Goal: Information Seeking & Learning: Learn about a topic

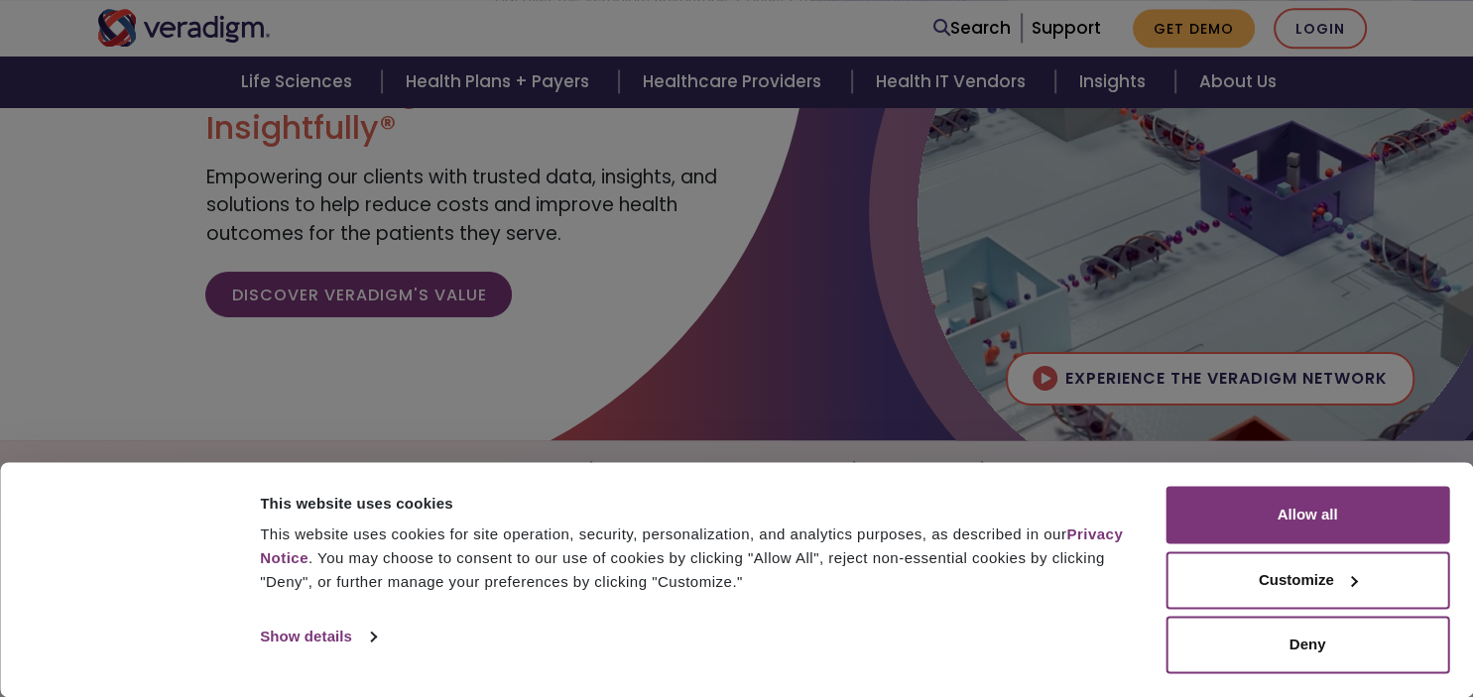
scroll to position [232, 0]
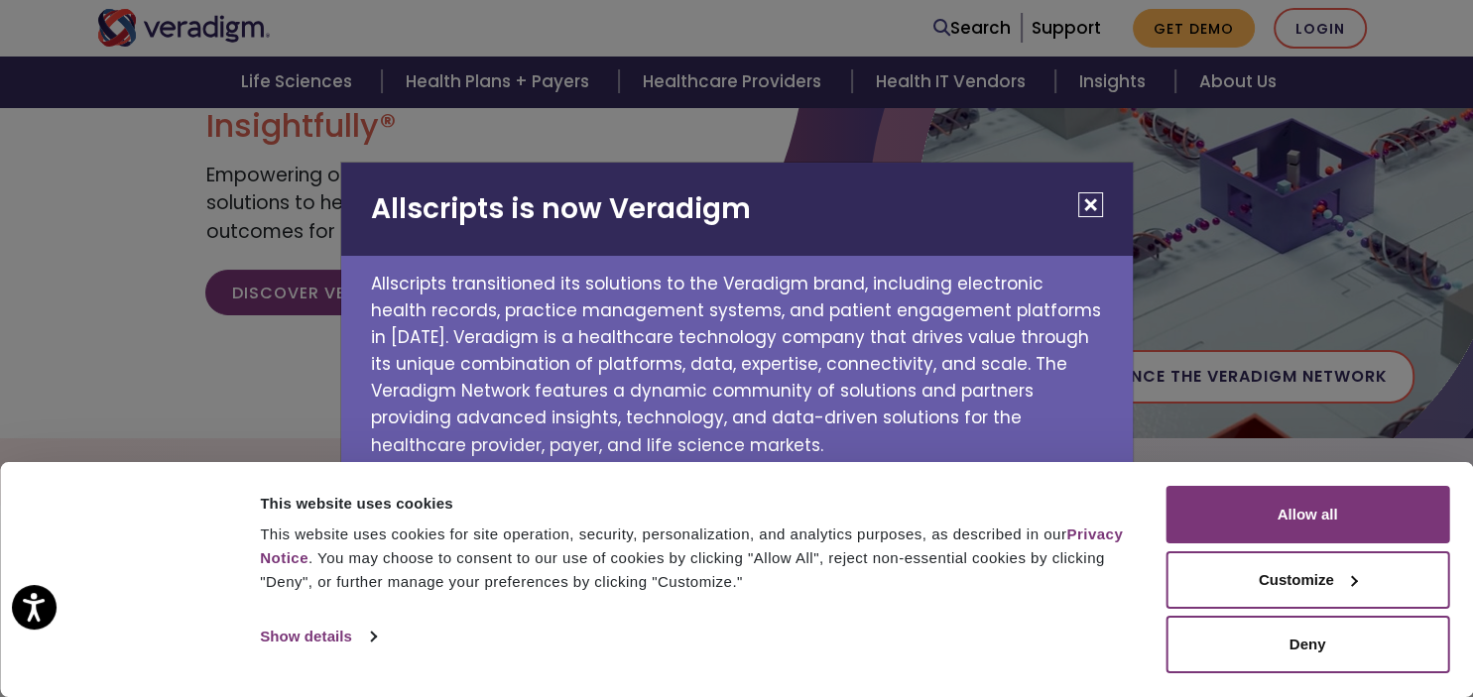
click at [1101, 206] on button "Close" at bounding box center [1090, 204] width 25 height 25
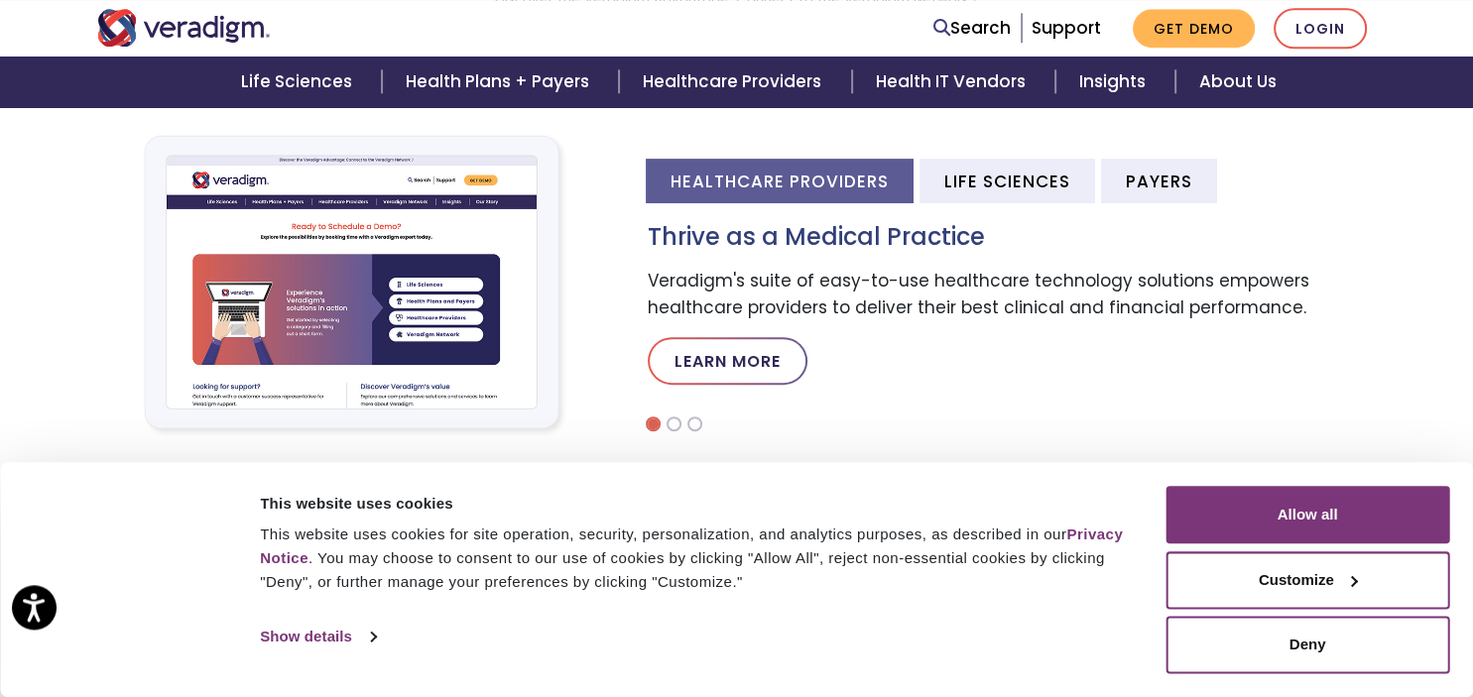
scroll to position [697, 0]
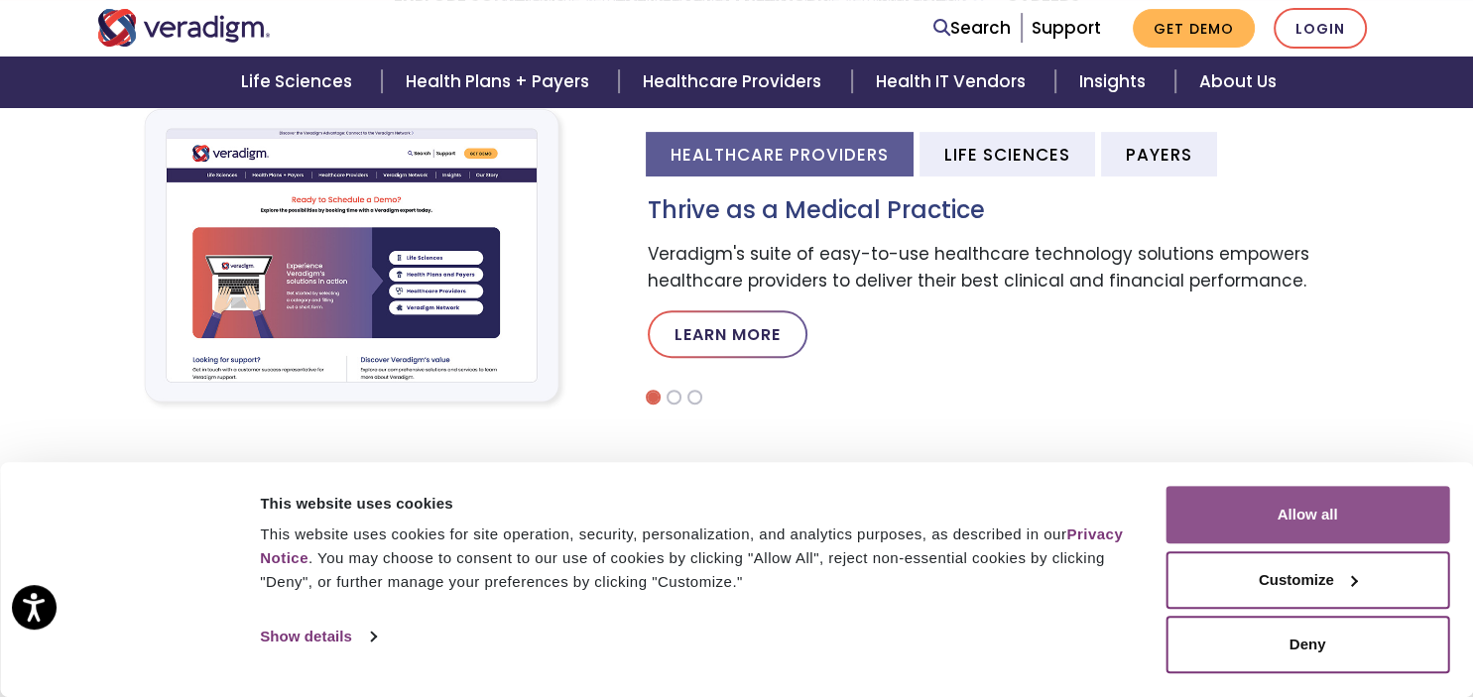
click at [1319, 497] on button "Allow all" at bounding box center [1307, 515] width 284 height 58
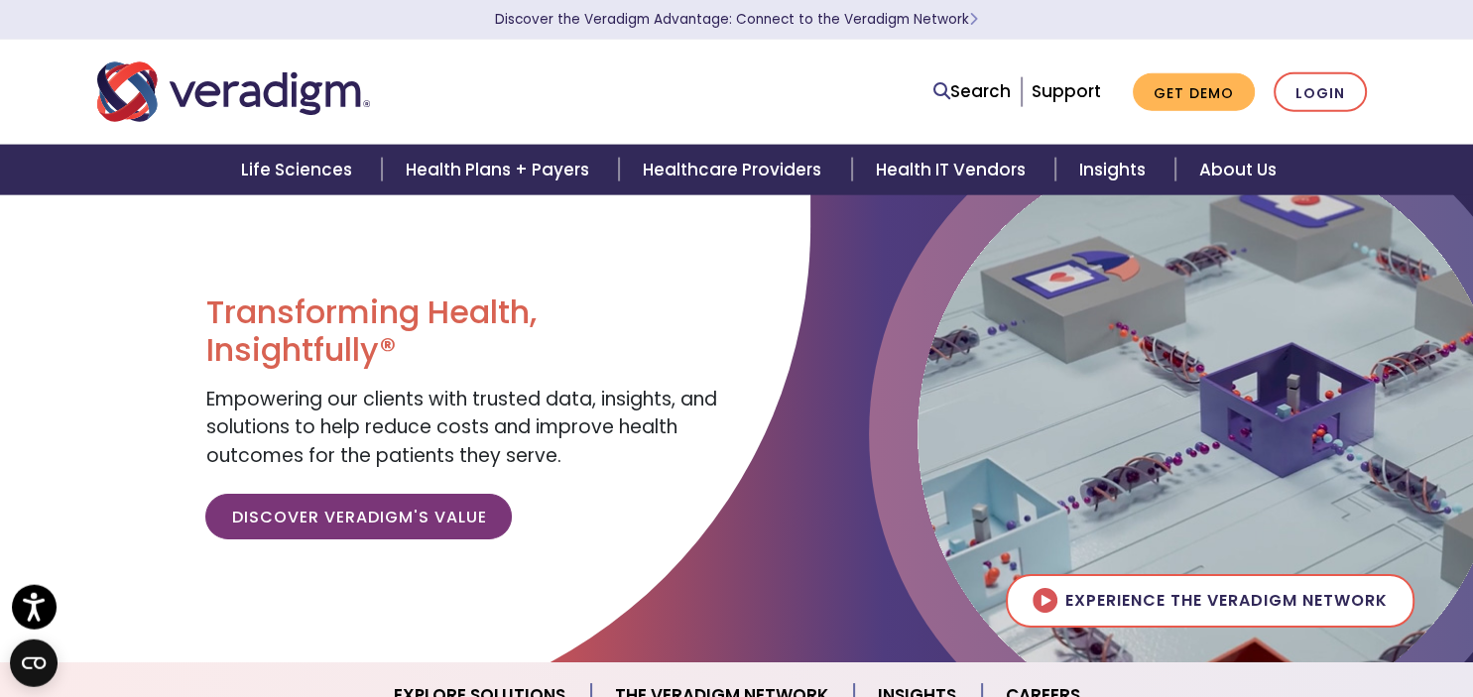
scroll to position [0, 0]
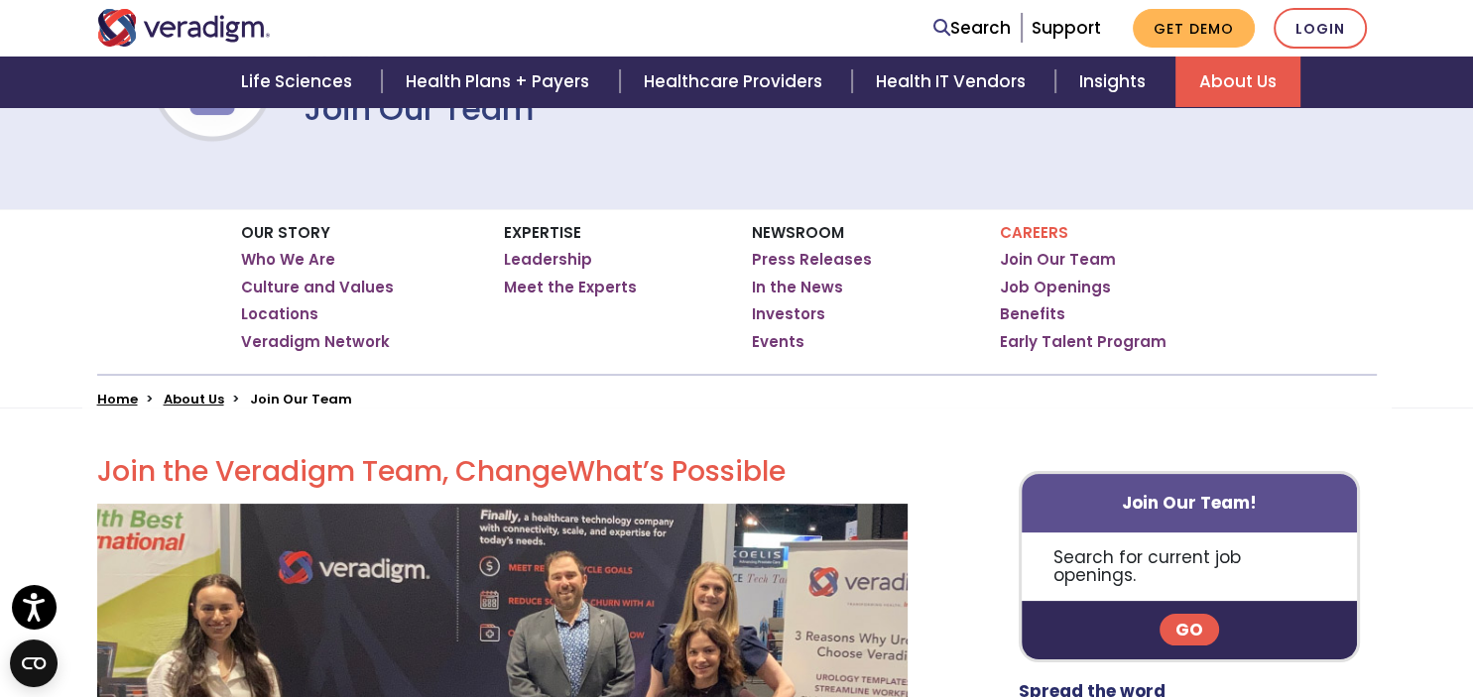
scroll to position [229, 0]
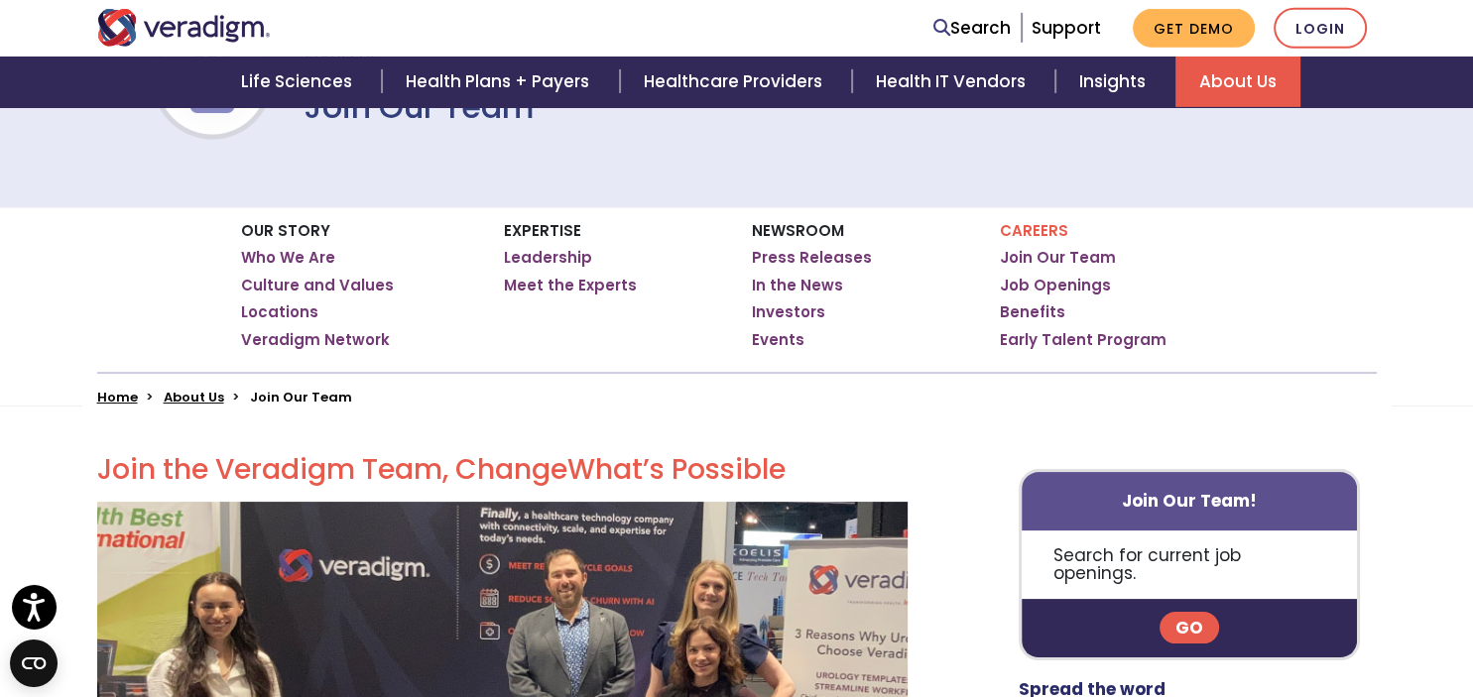
click at [1027, 228] on p "Careers" at bounding box center [1116, 231] width 233 height 18
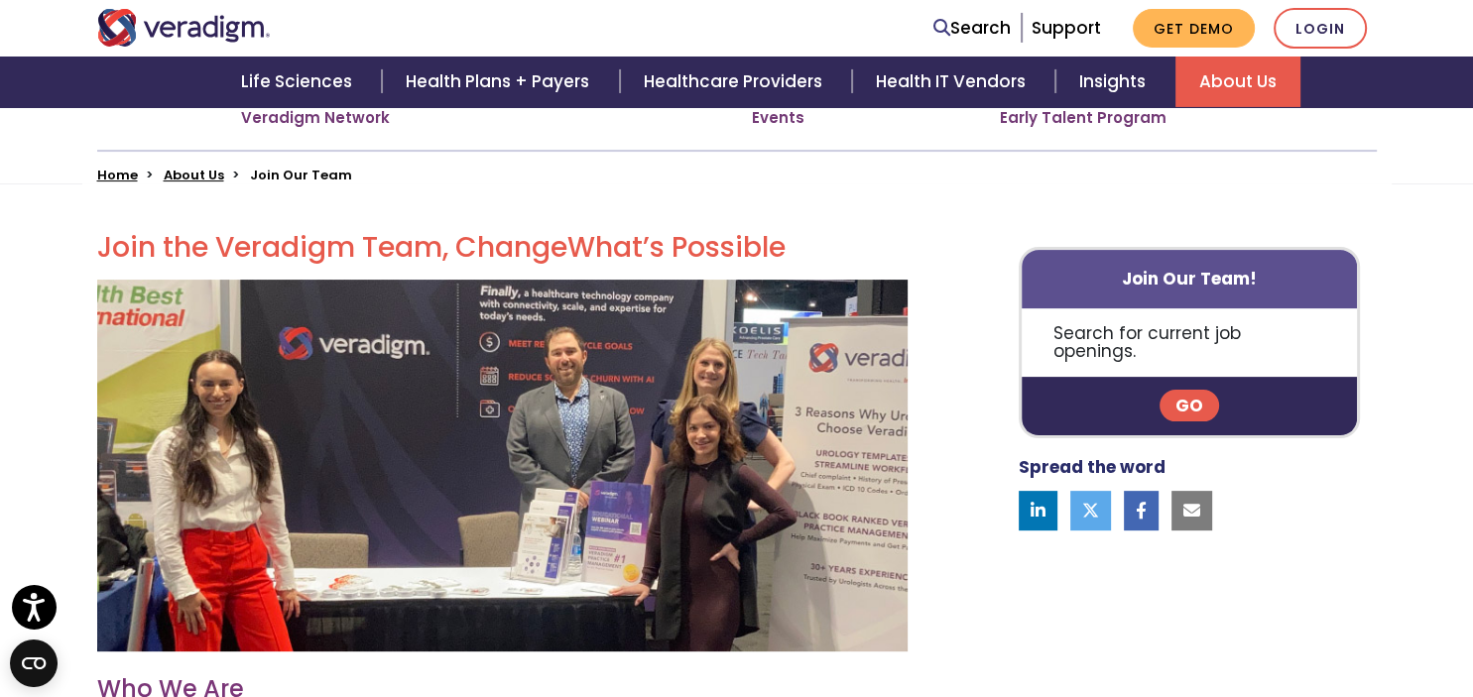
scroll to position [452, 0]
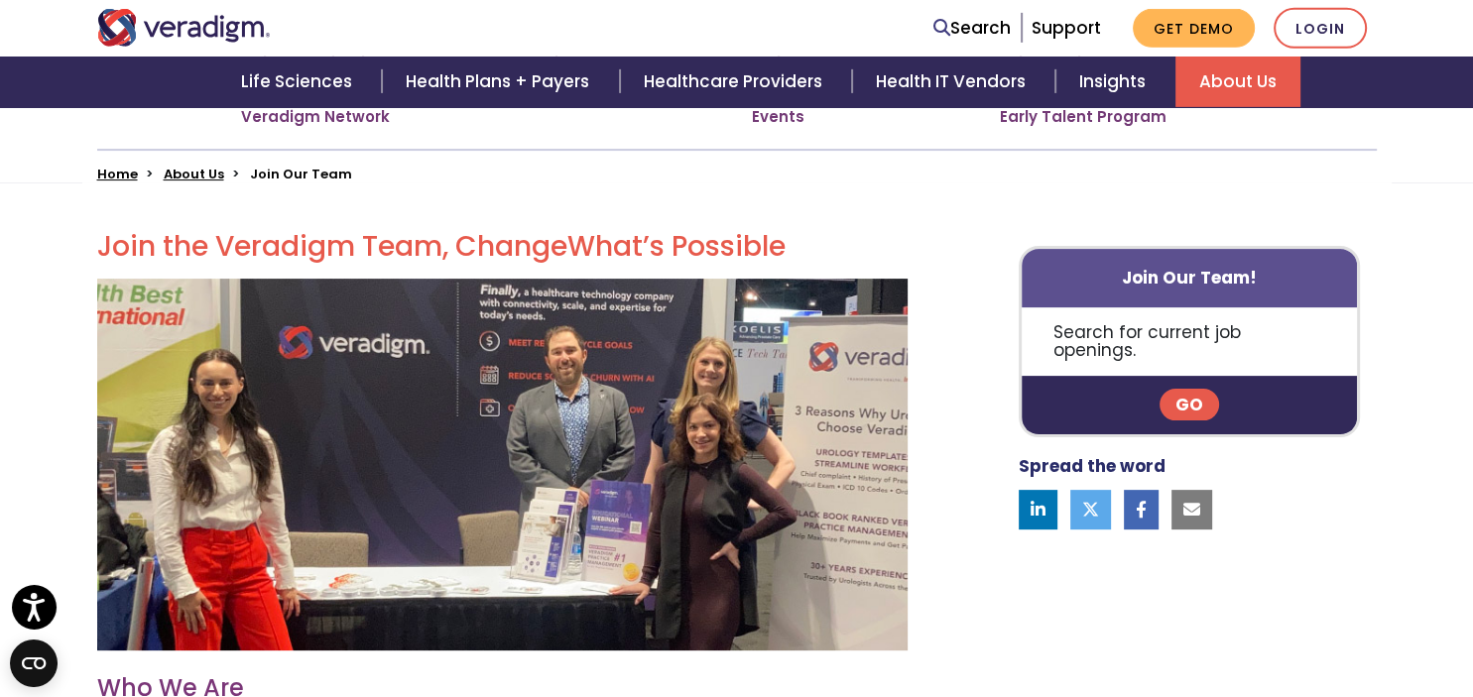
click at [1188, 391] on link "Go" at bounding box center [1188, 405] width 59 height 32
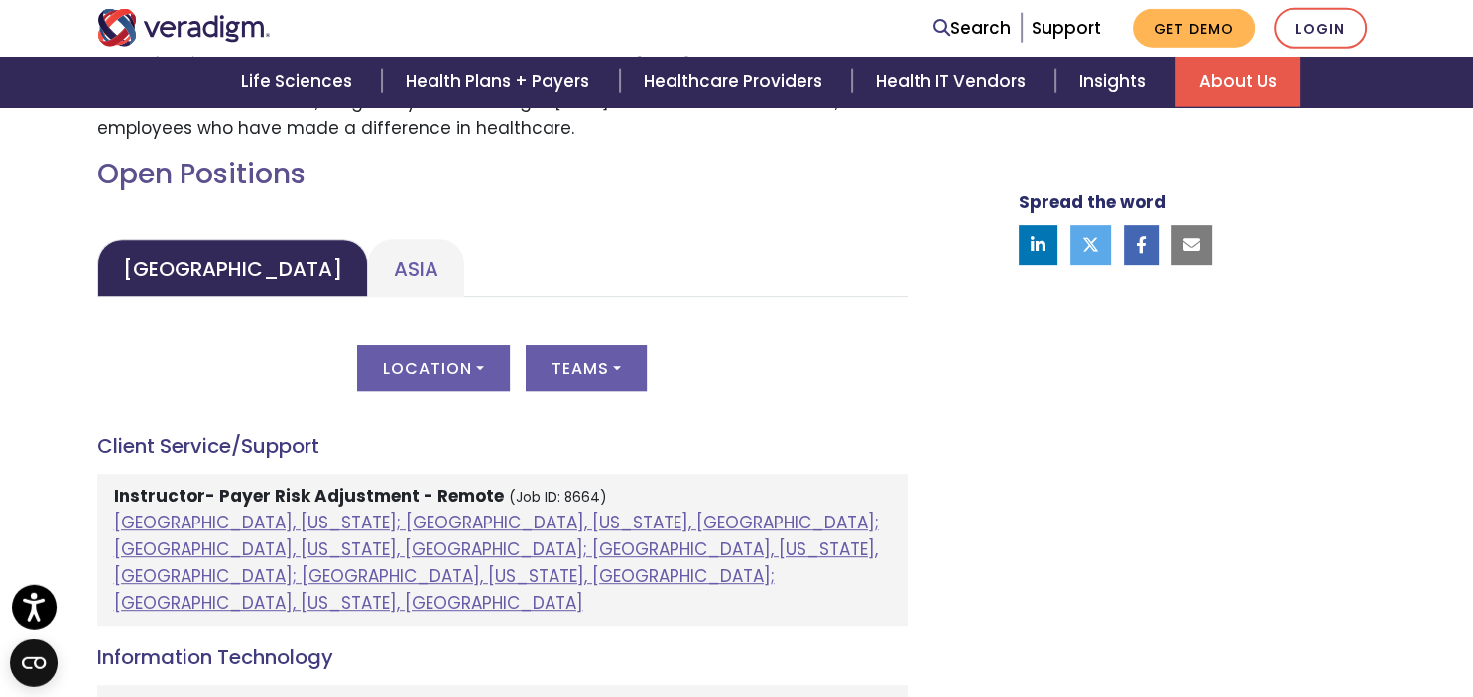
scroll to position [925, 0]
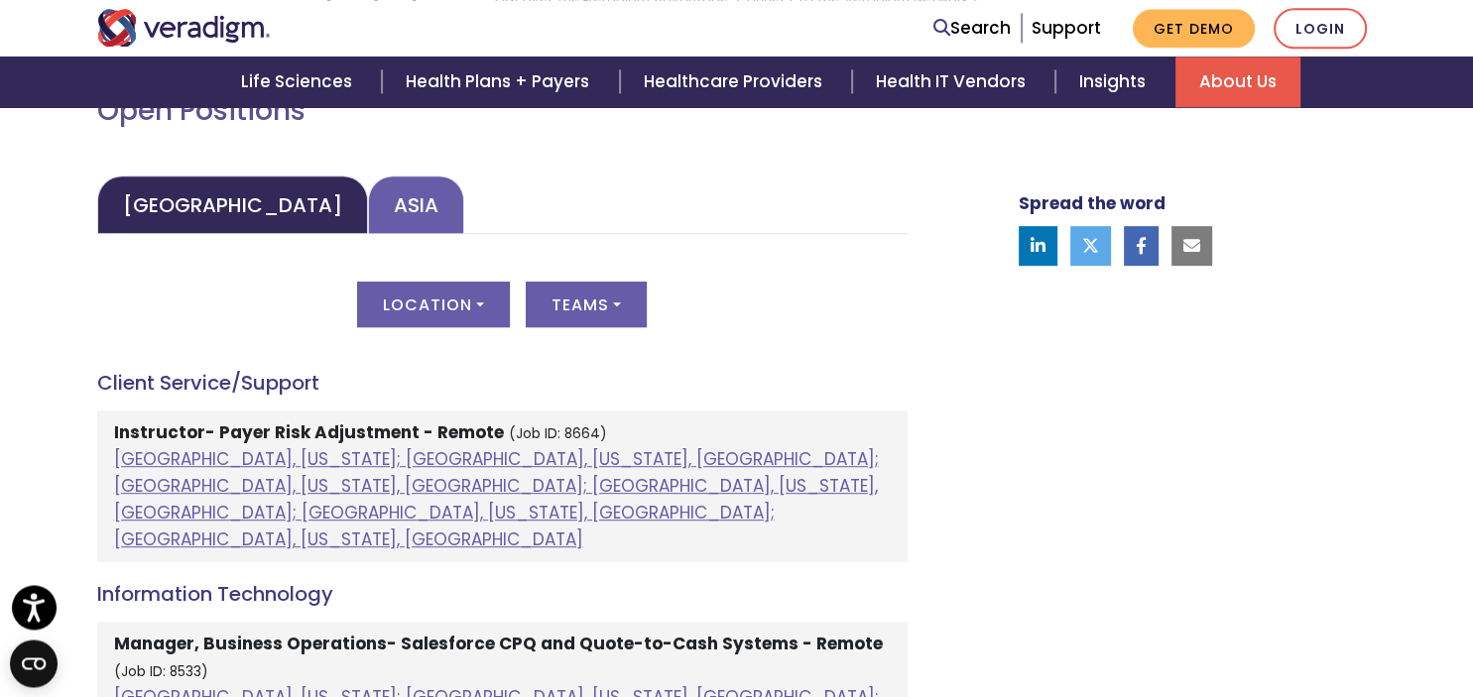
click at [368, 186] on link "Asia" at bounding box center [416, 205] width 96 height 59
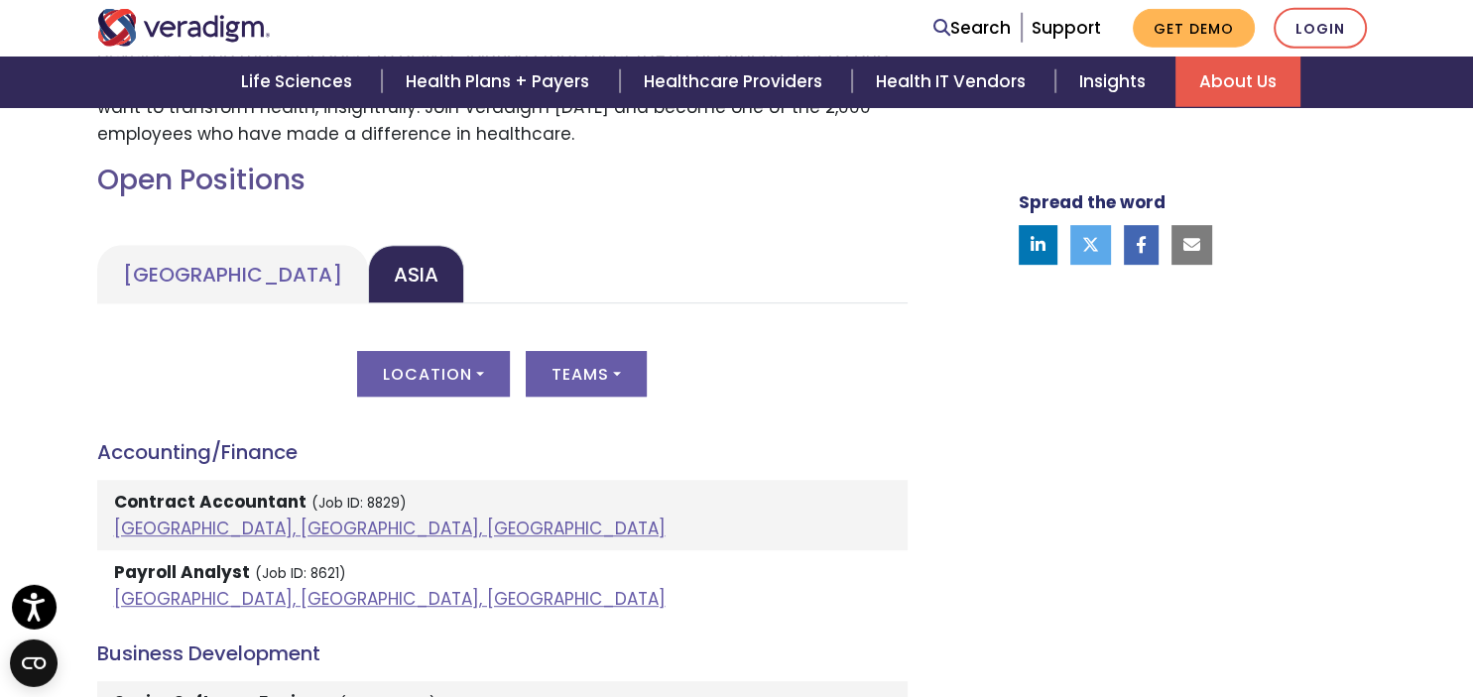
scroll to position [852, 0]
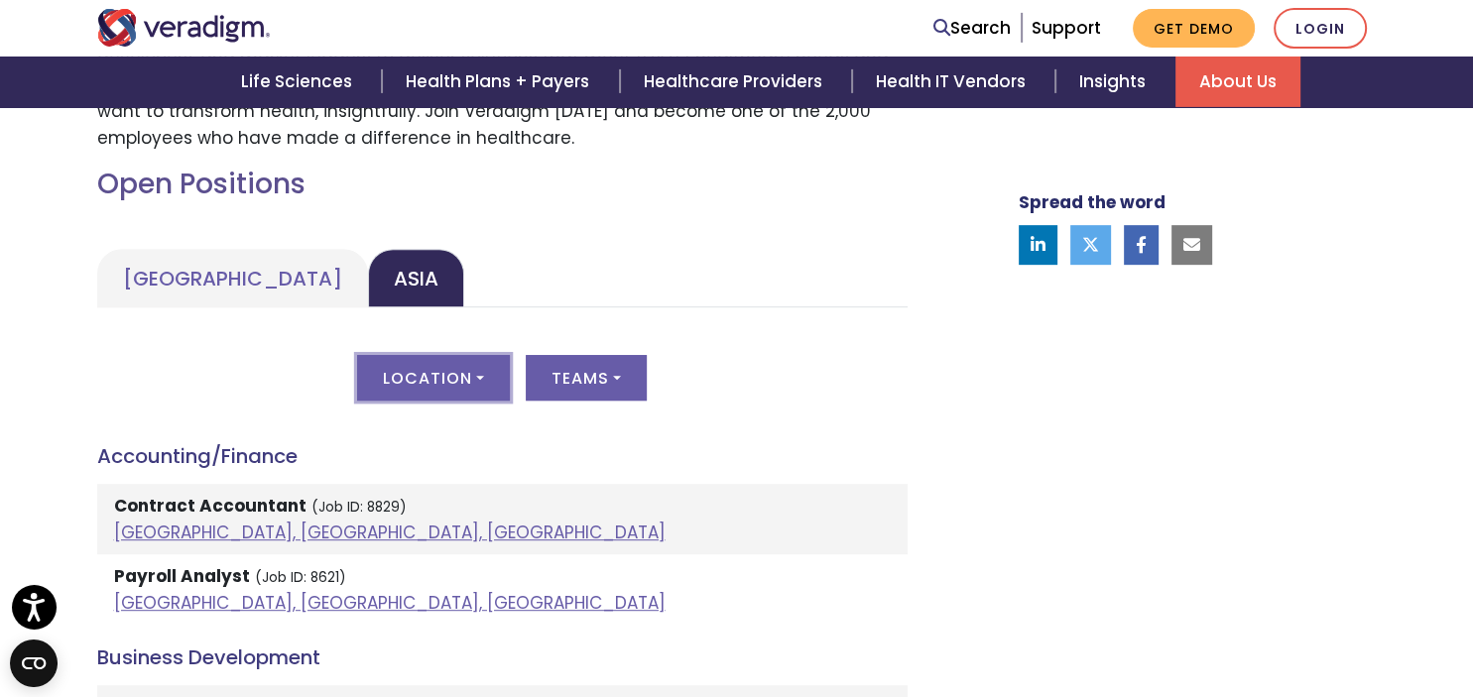
click at [459, 367] on button "Location" at bounding box center [433, 378] width 153 height 46
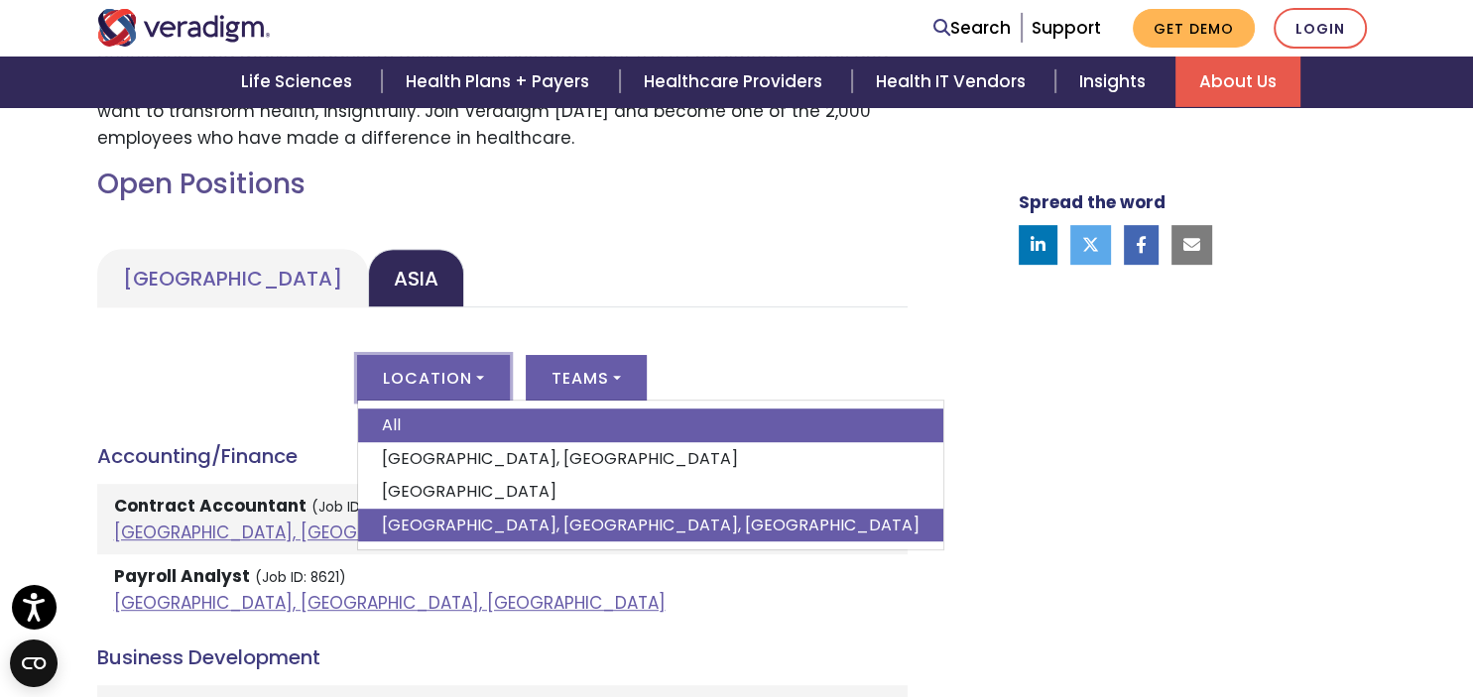
click at [414, 524] on link "Pune, Maharashtra, India" at bounding box center [650, 526] width 585 height 34
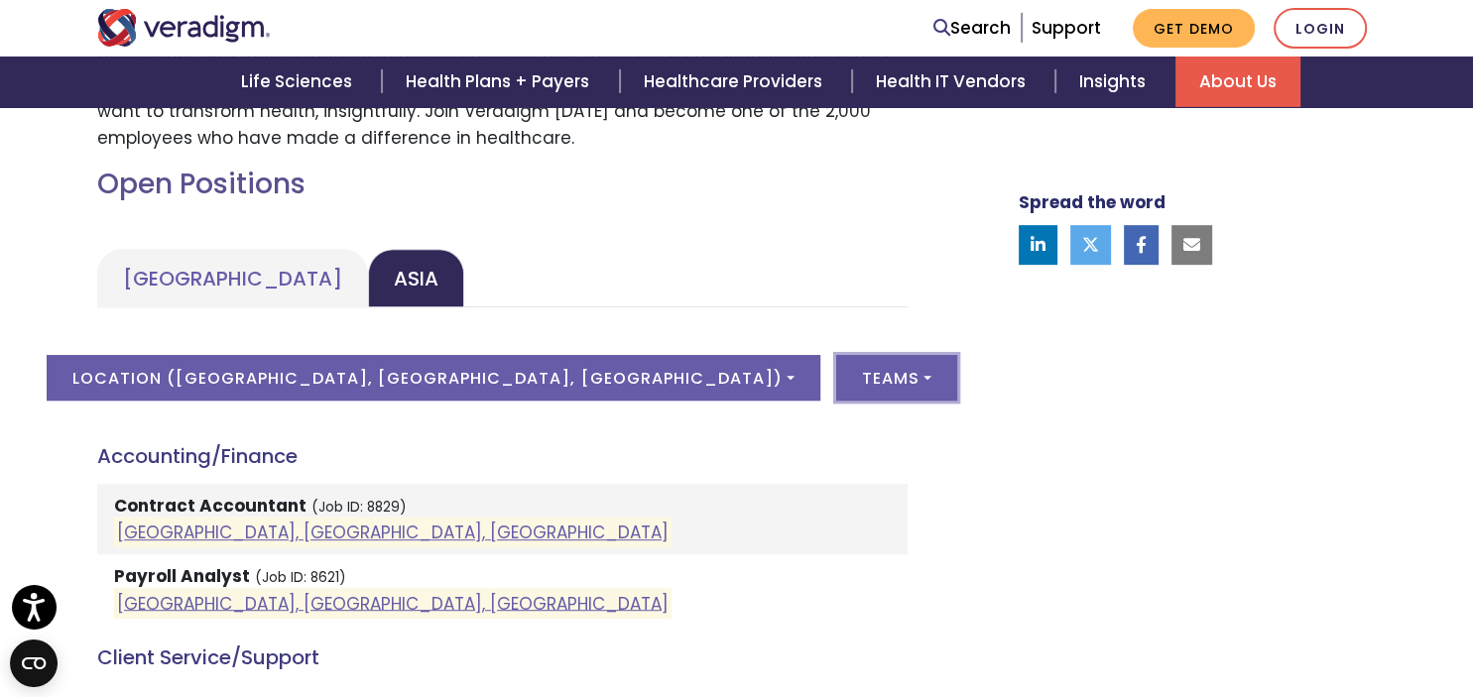
click at [836, 380] on button "Teams" at bounding box center [896, 378] width 121 height 46
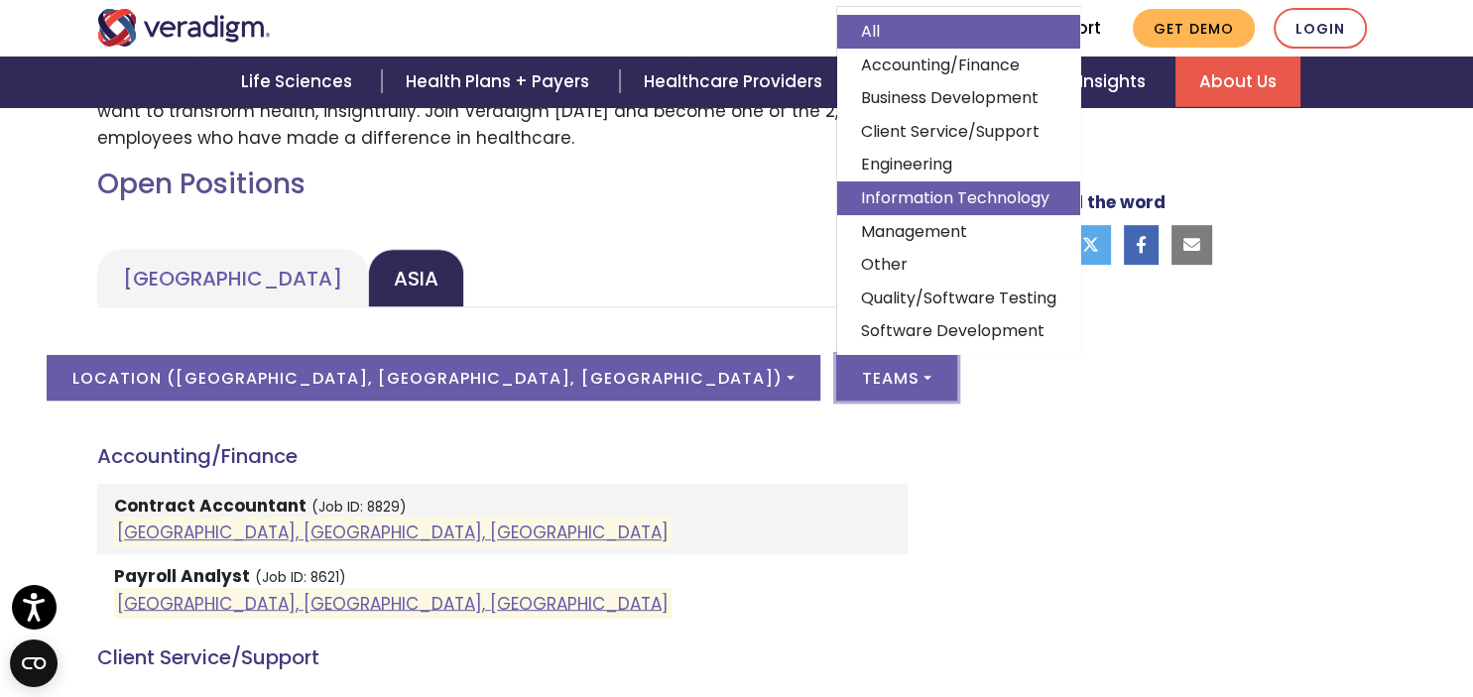
click at [837, 193] on link "Information Technology" at bounding box center [958, 198] width 243 height 34
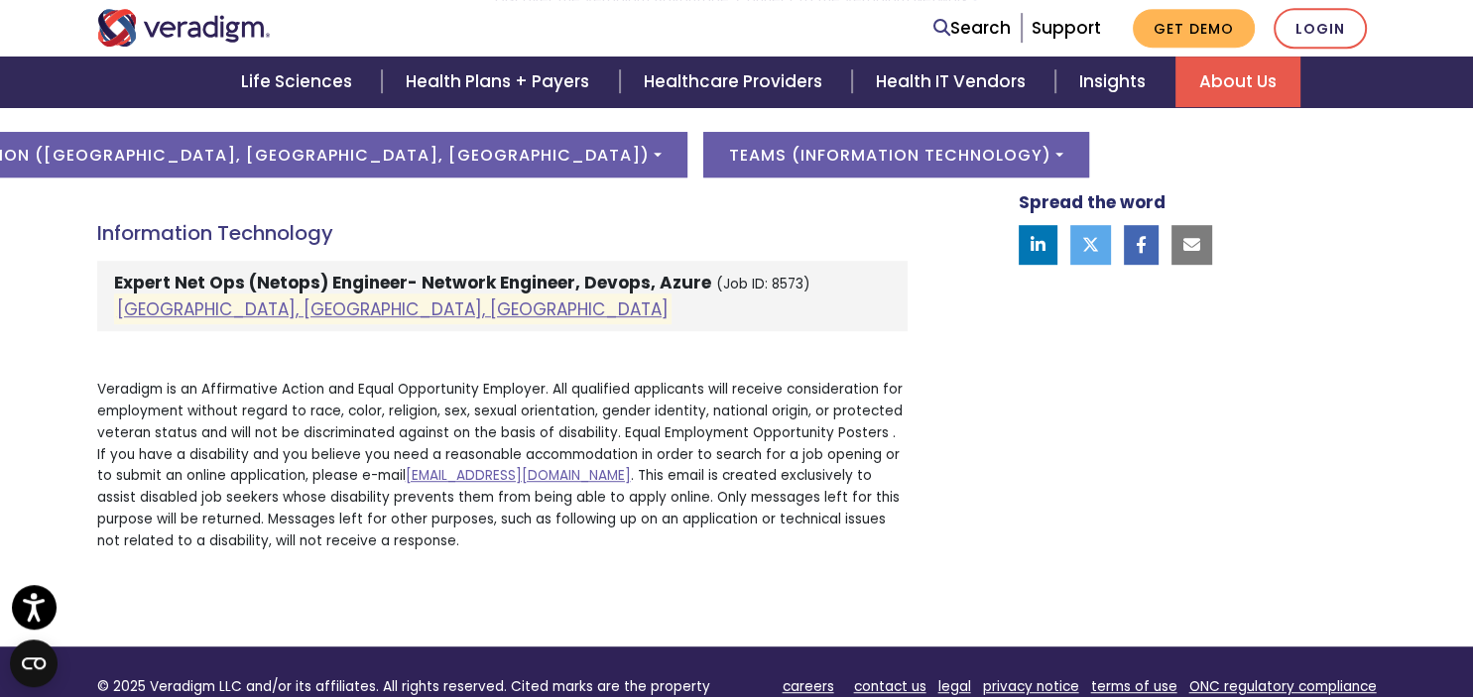
scroll to position [1073, 0]
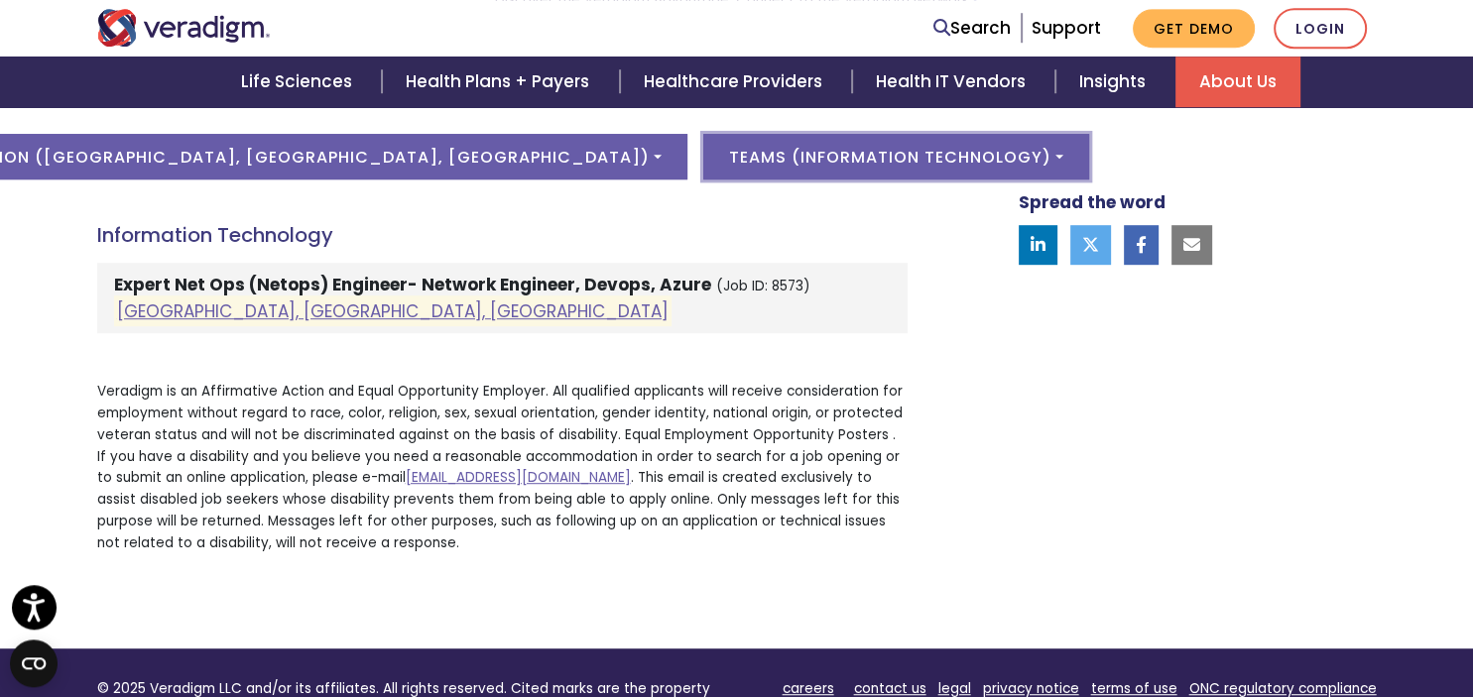
click at [703, 149] on button "Teams ( Information Technology )" at bounding box center [896, 157] width 386 height 46
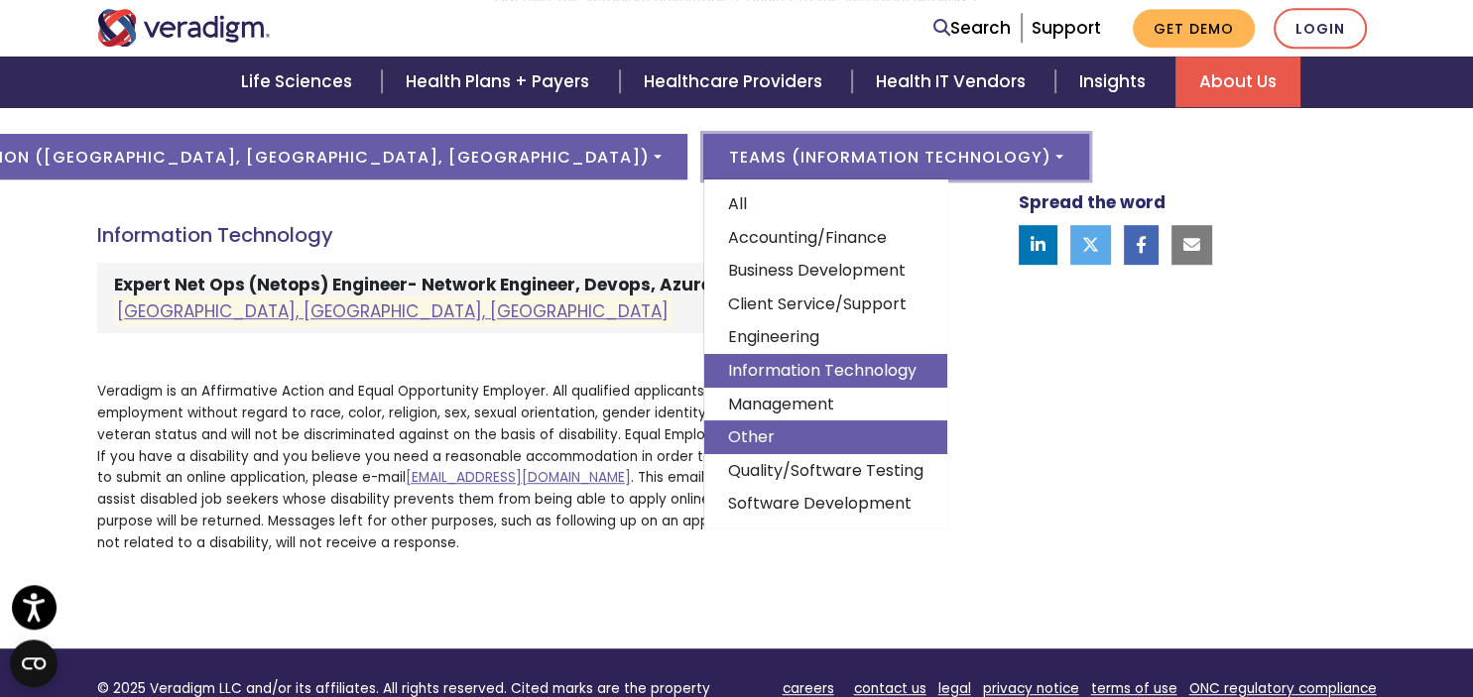
scroll to position [35, 0]
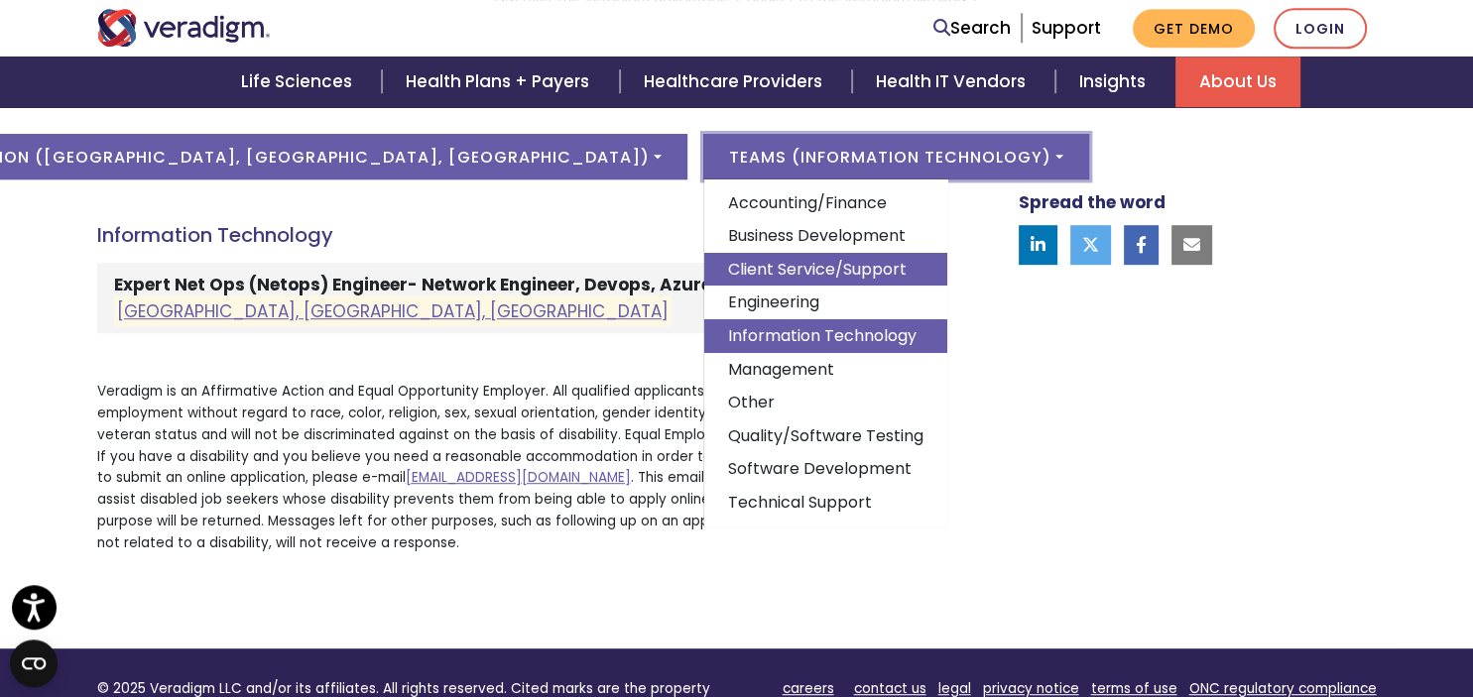
click at [704, 273] on link "Client Service/Support" at bounding box center [825, 270] width 243 height 34
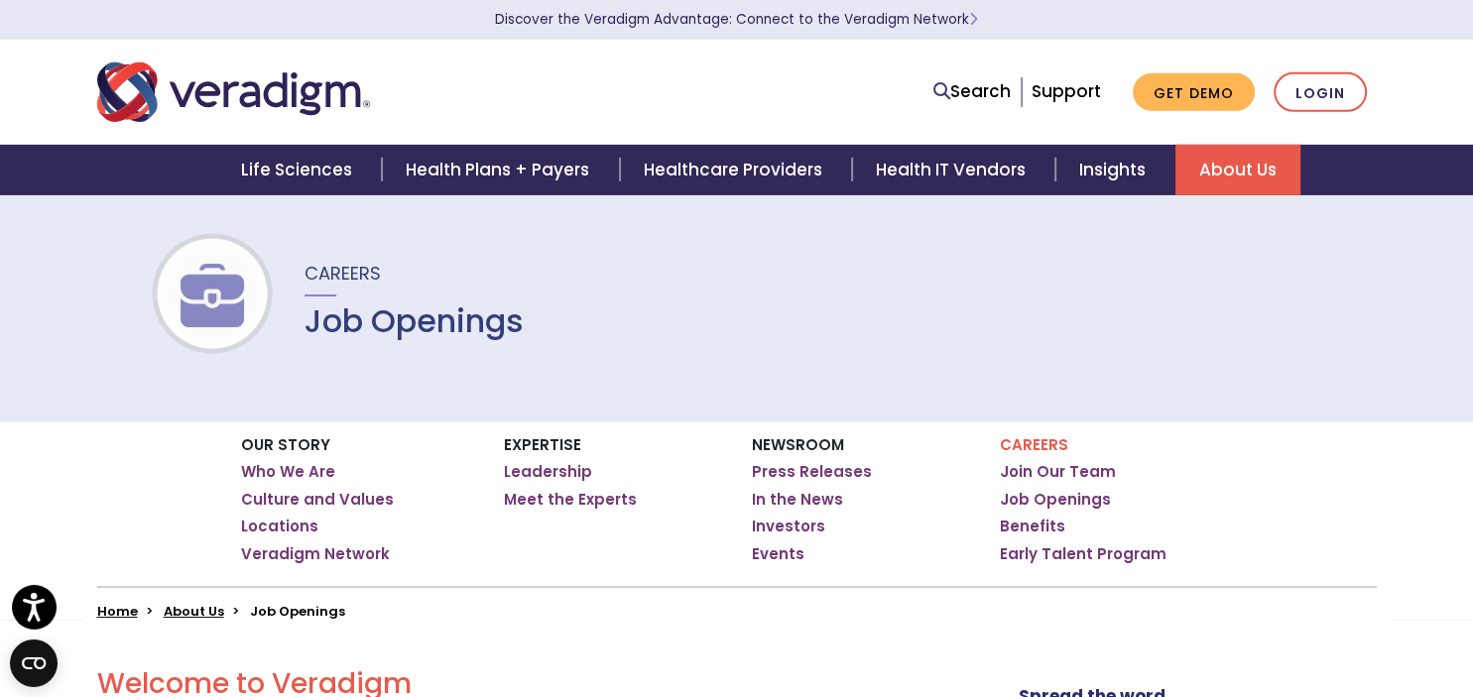
scroll to position [0, 0]
